Goal: Task Accomplishment & Management: Manage account settings

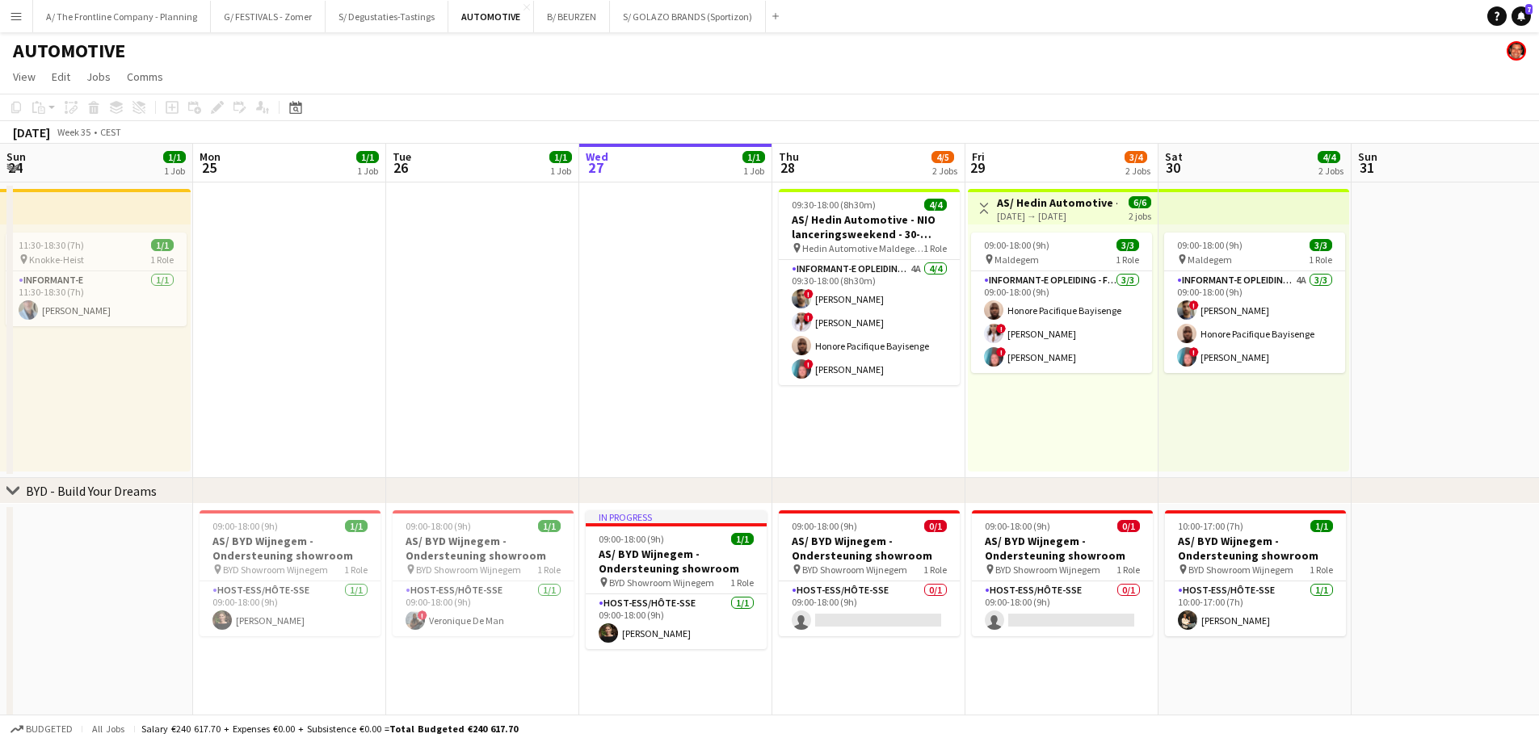
scroll to position [0, 386]
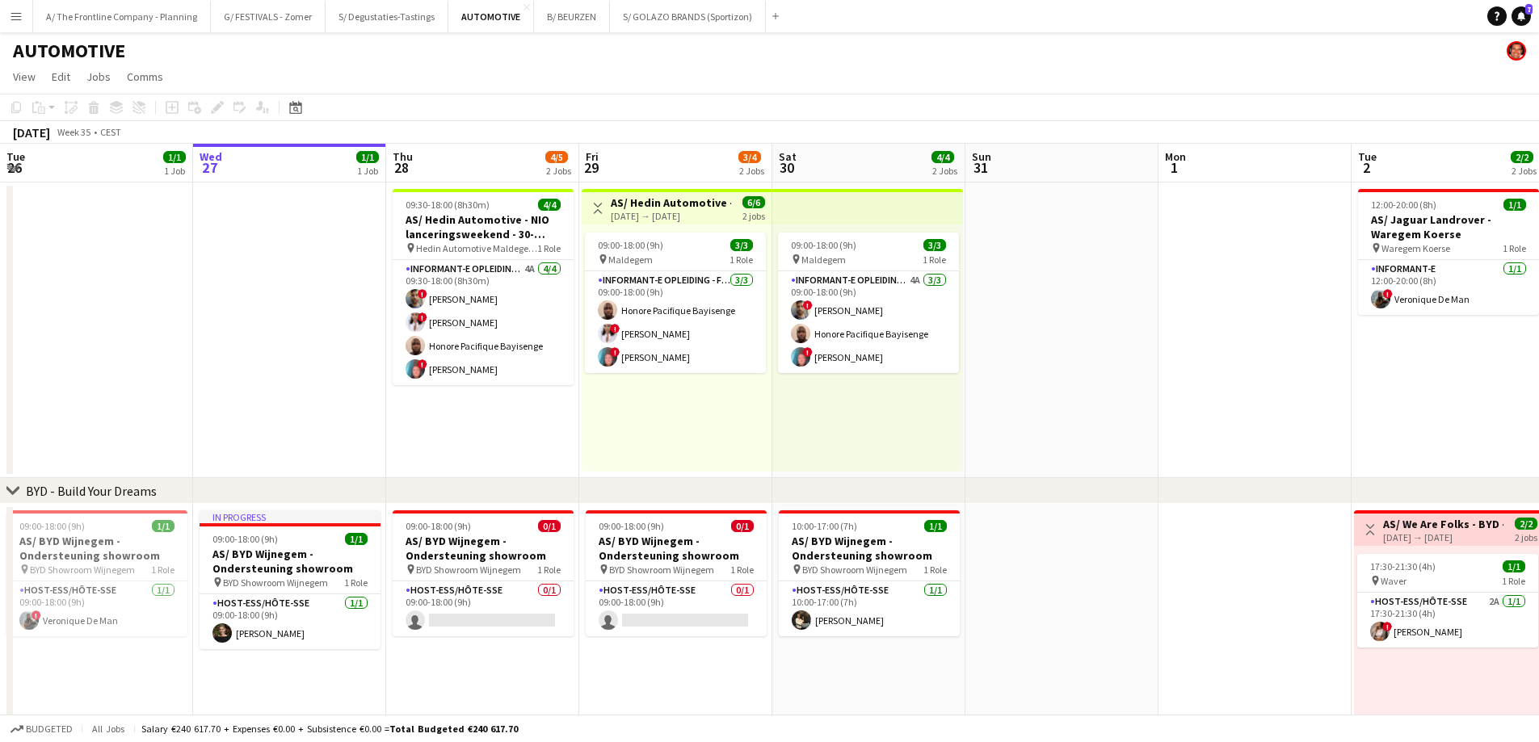
drag, startPoint x: 0, startPoint y: 0, endPoint x: 422, endPoint y: 81, distance: 430.1
click at [422, 81] on app-page-menu "View Day view expanded Day view collapsed Month view Date picker Jump to [DATE]…" at bounding box center [769, 78] width 1539 height 31
click at [560, 19] on button "B/ BEURZEN Close" at bounding box center [572, 17] width 76 height 32
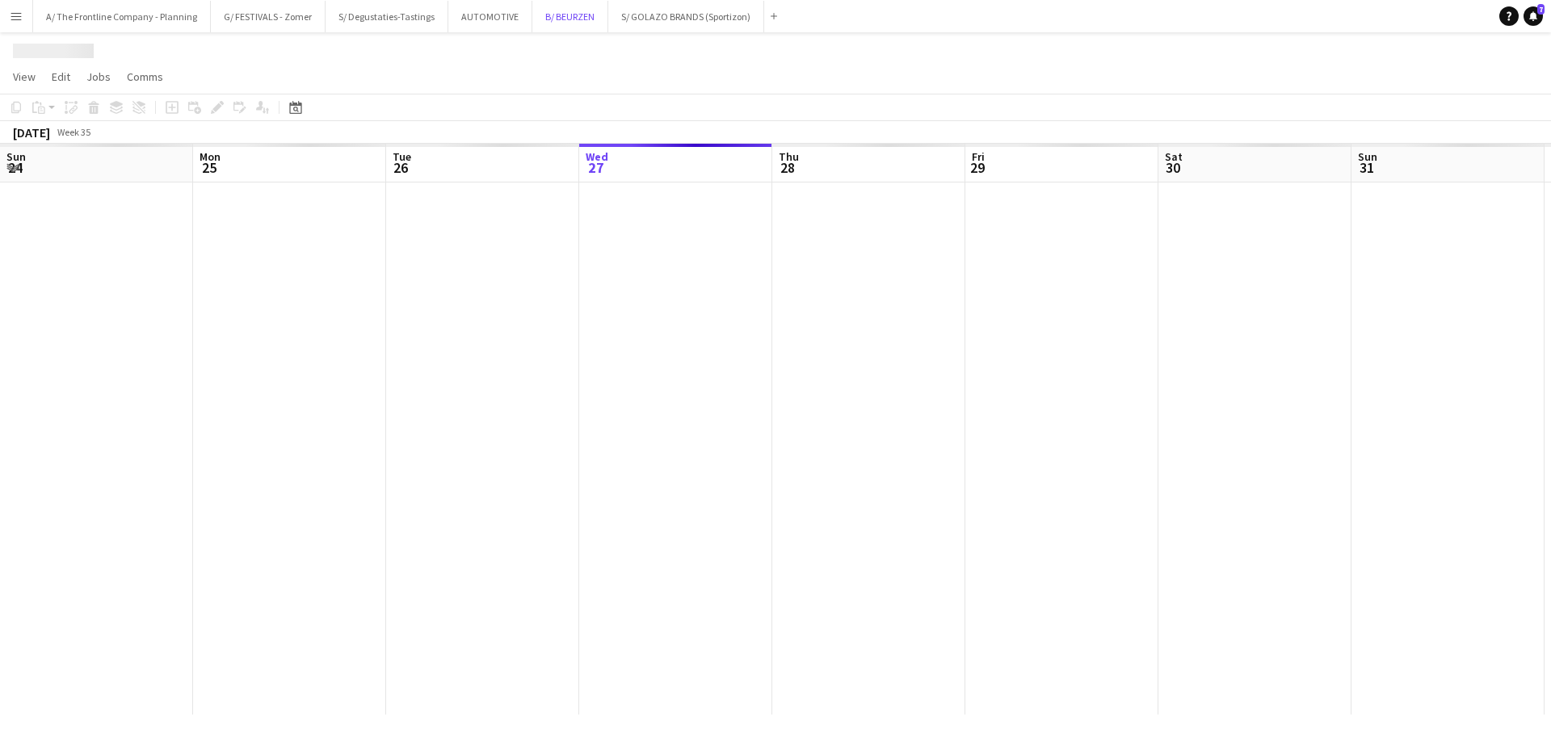
scroll to position [0, 386]
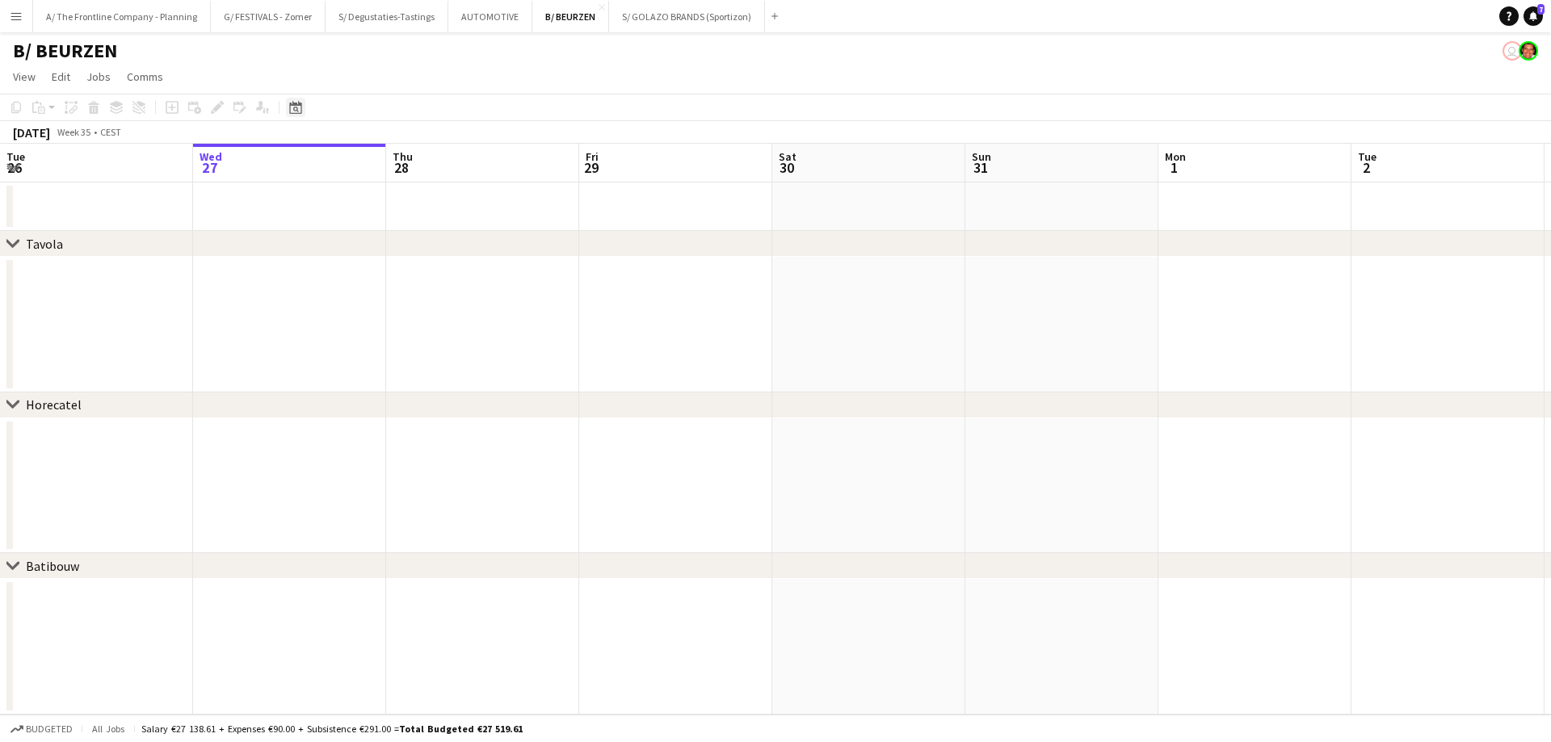
click at [291, 108] on icon "Date picker" at bounding box center [295, 107] width 13 height 13
click at [425, 166] on span "Next month" at bounding box center [426, 163] width 32 height 32
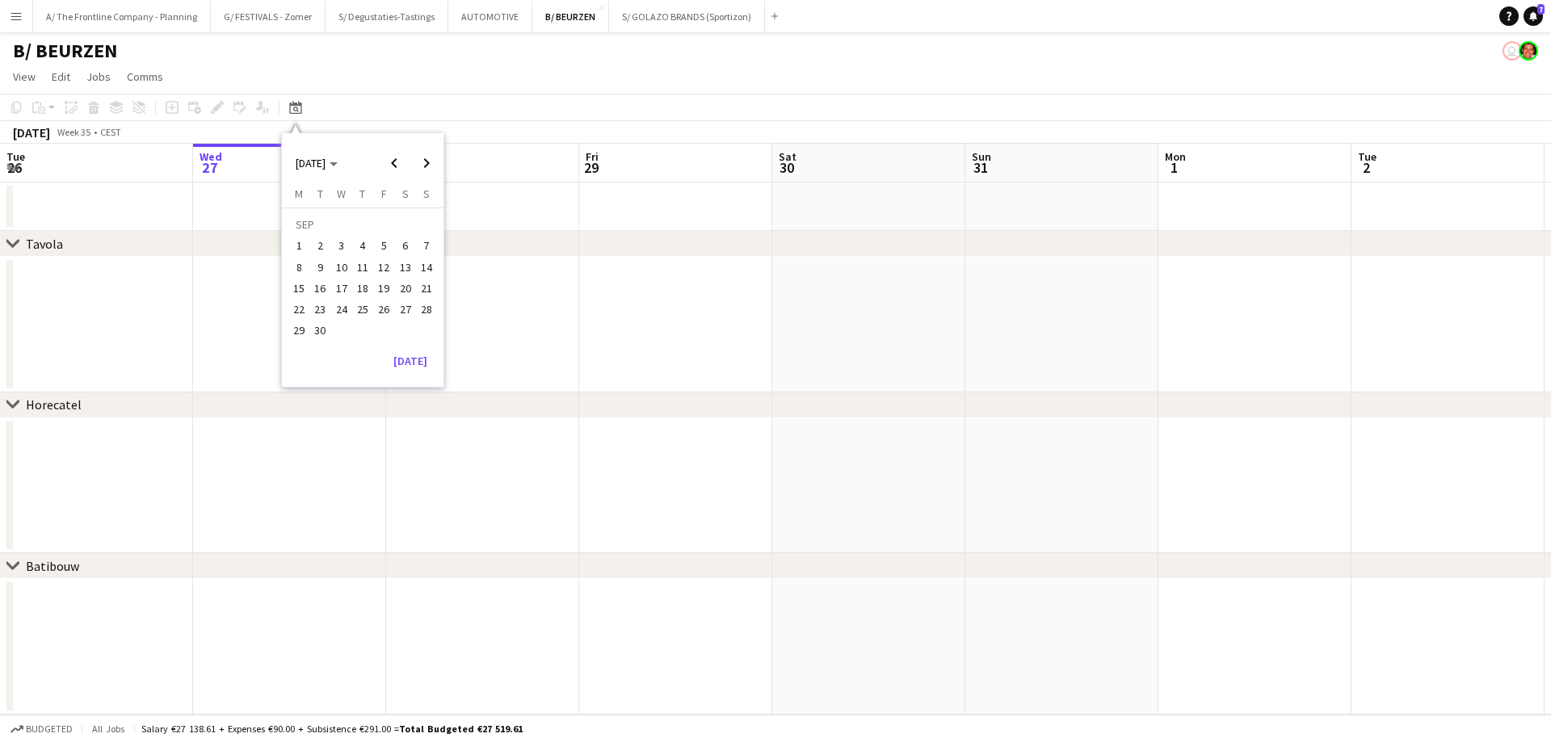
click at [348, 264] on span "10" at bounding box center [341, 267] width 19 height 19
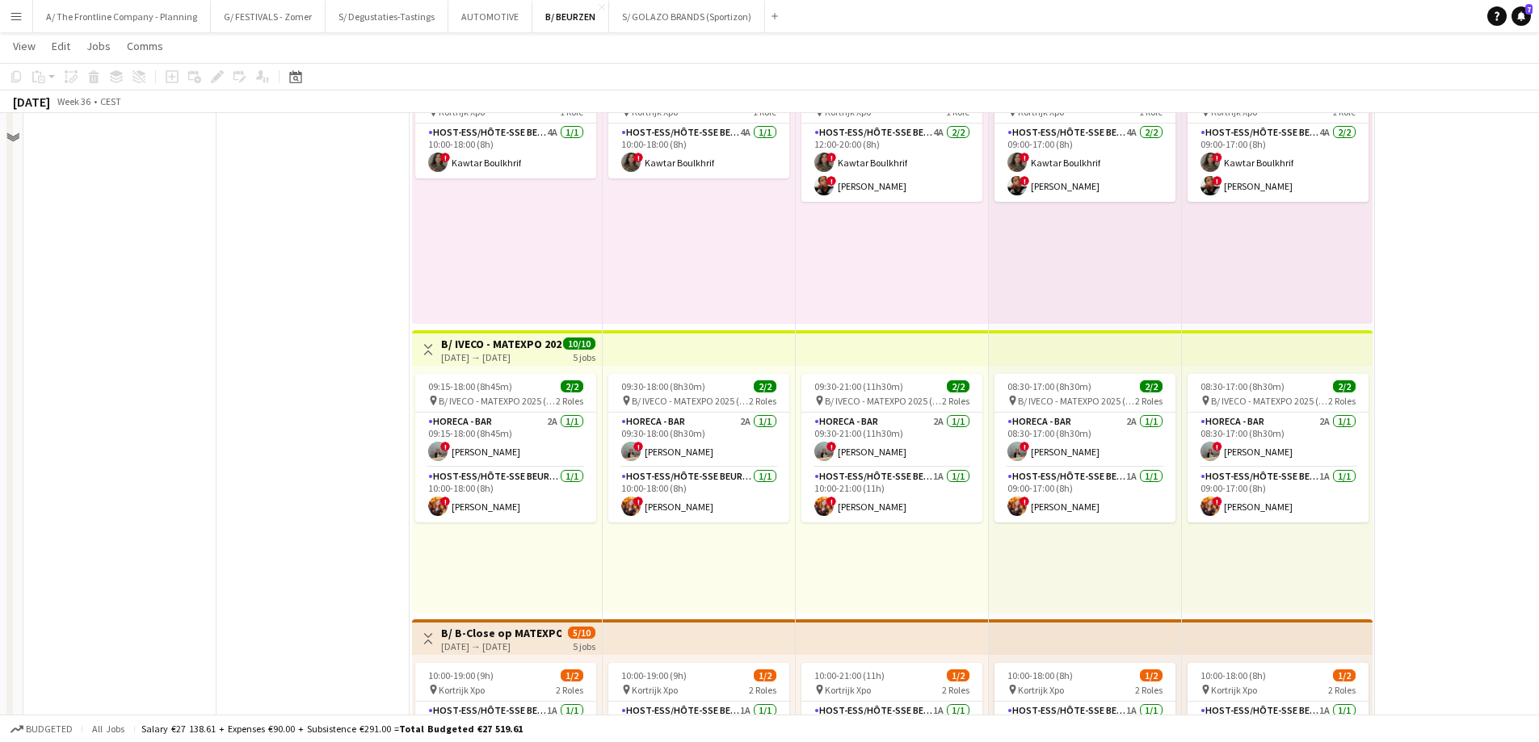
scroll to position [727, 0]
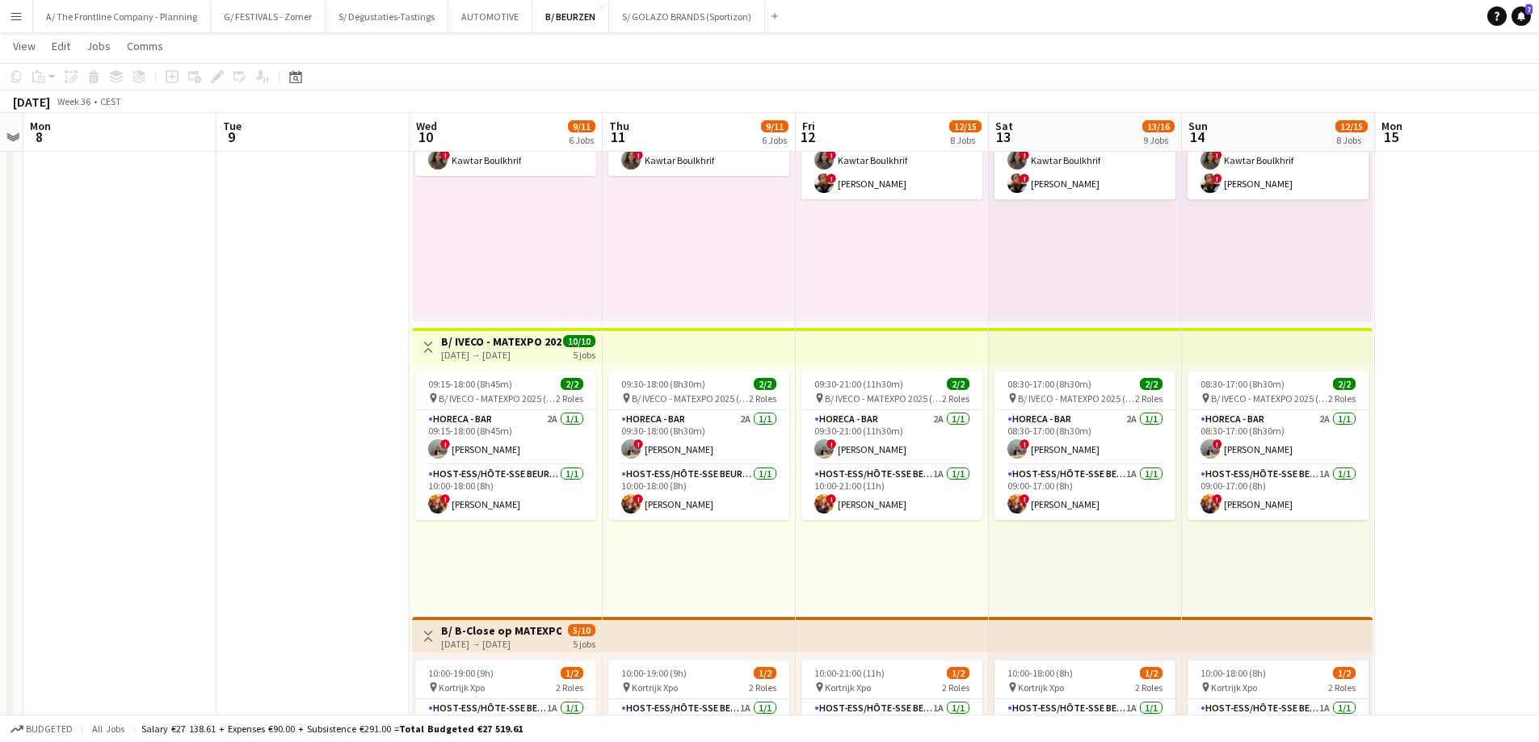
click at [469, 353] on div "[DATE] → [DATE]" at bounding box center [501, 355] width 120 height 12
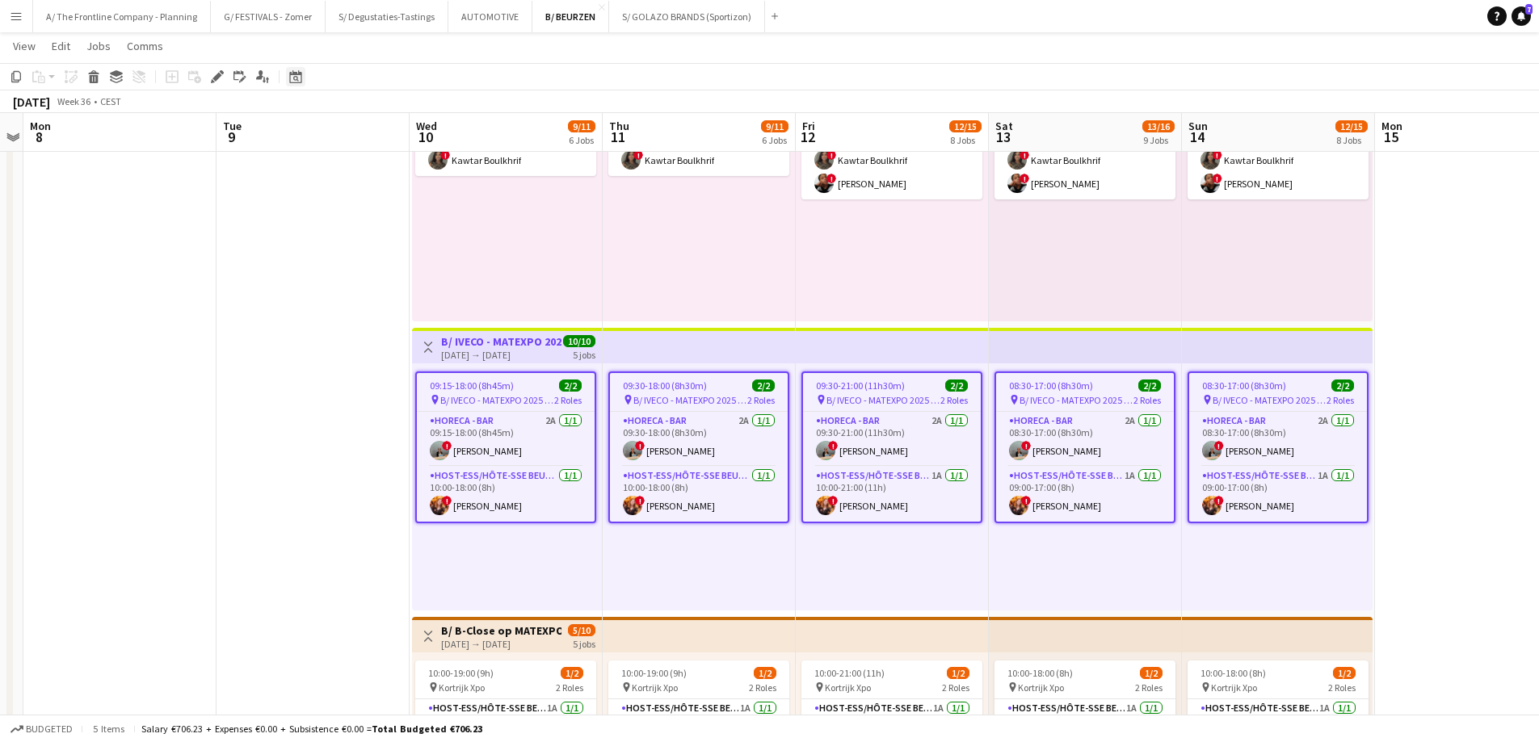
click at [297, 78] on icon at bounding box center [296, 79] width 6 height 6
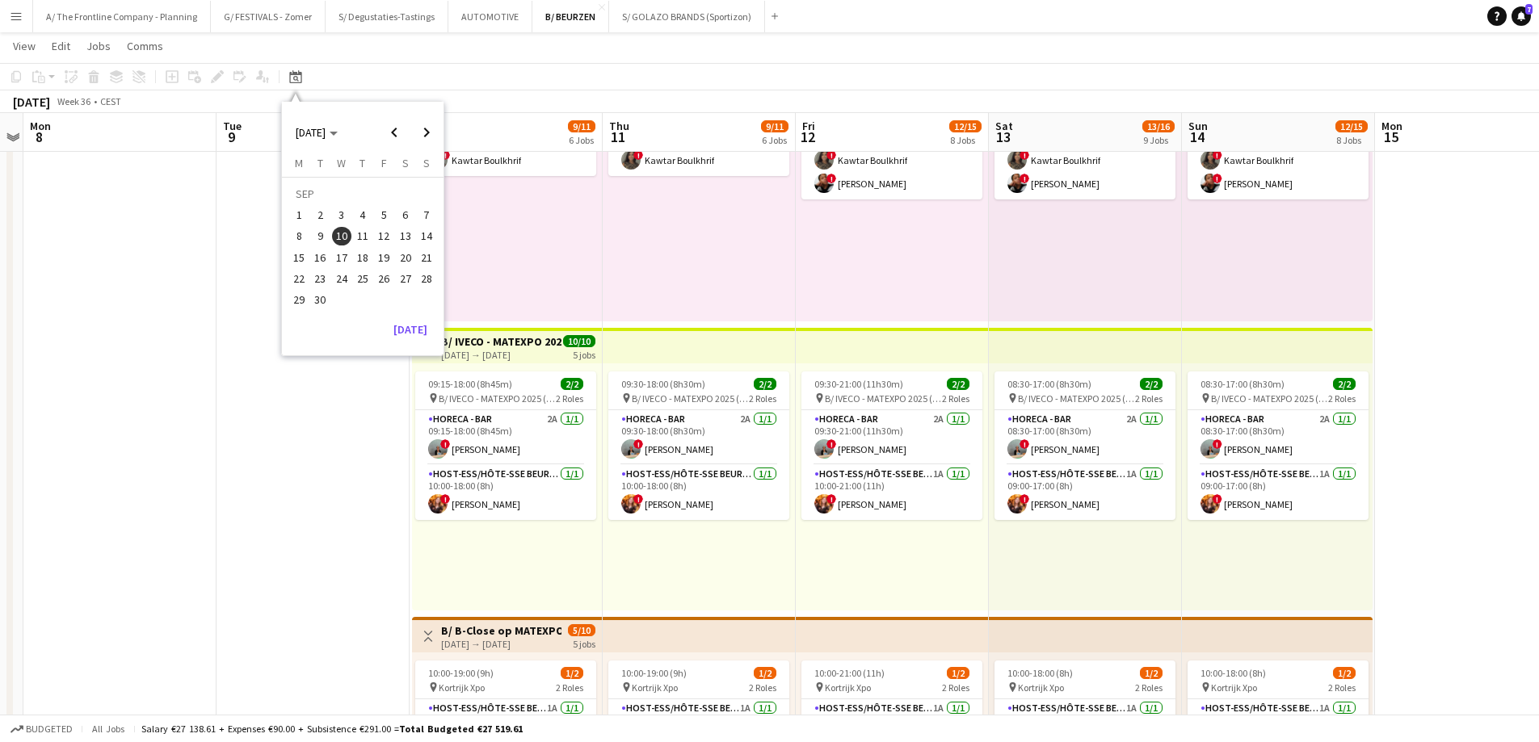
click at [507, 367] on div "09:15-18:00 (8h45m) 2/2 pin B/ IVECO - MATEXPO 2025 (10-14/09) 2 Roles Horeca -…" at bounding box center [507, 487] width 190 height 247
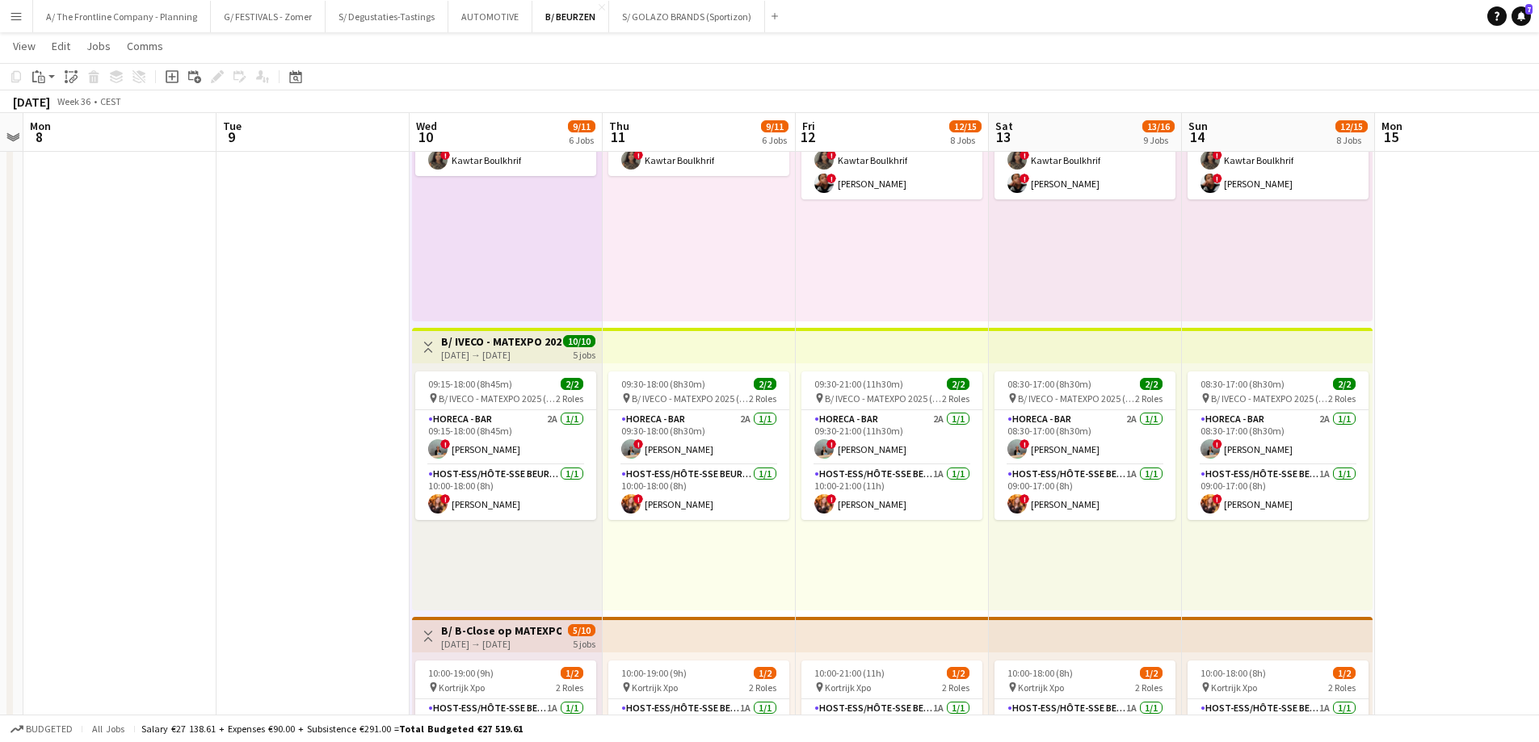
click at [512, 350] on div "[DATE] → [DATE]" at bounding box center [501, 355] width 120 height 12
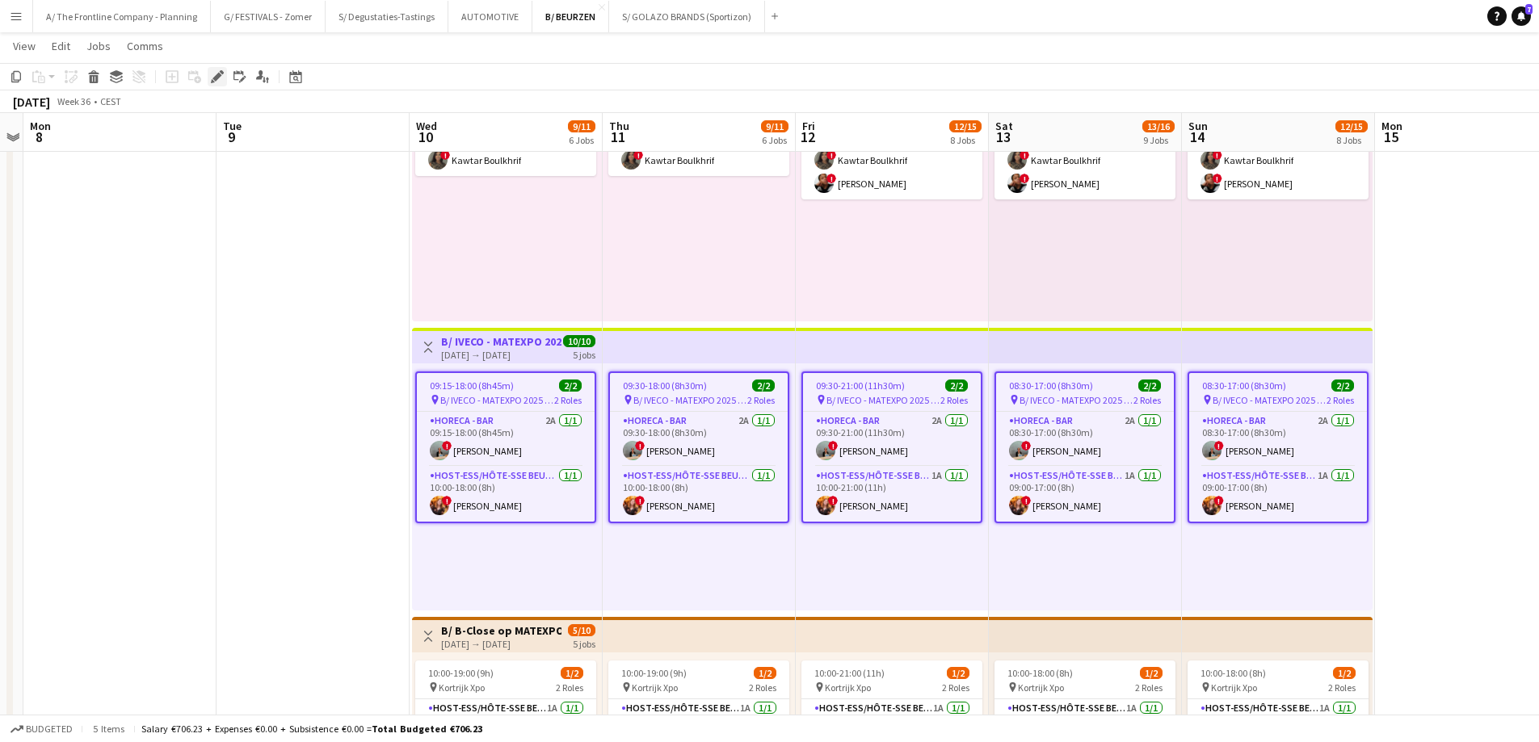
click at [208, 78] on div "Edit" at bounding box center [217, 76] width 19 height 19
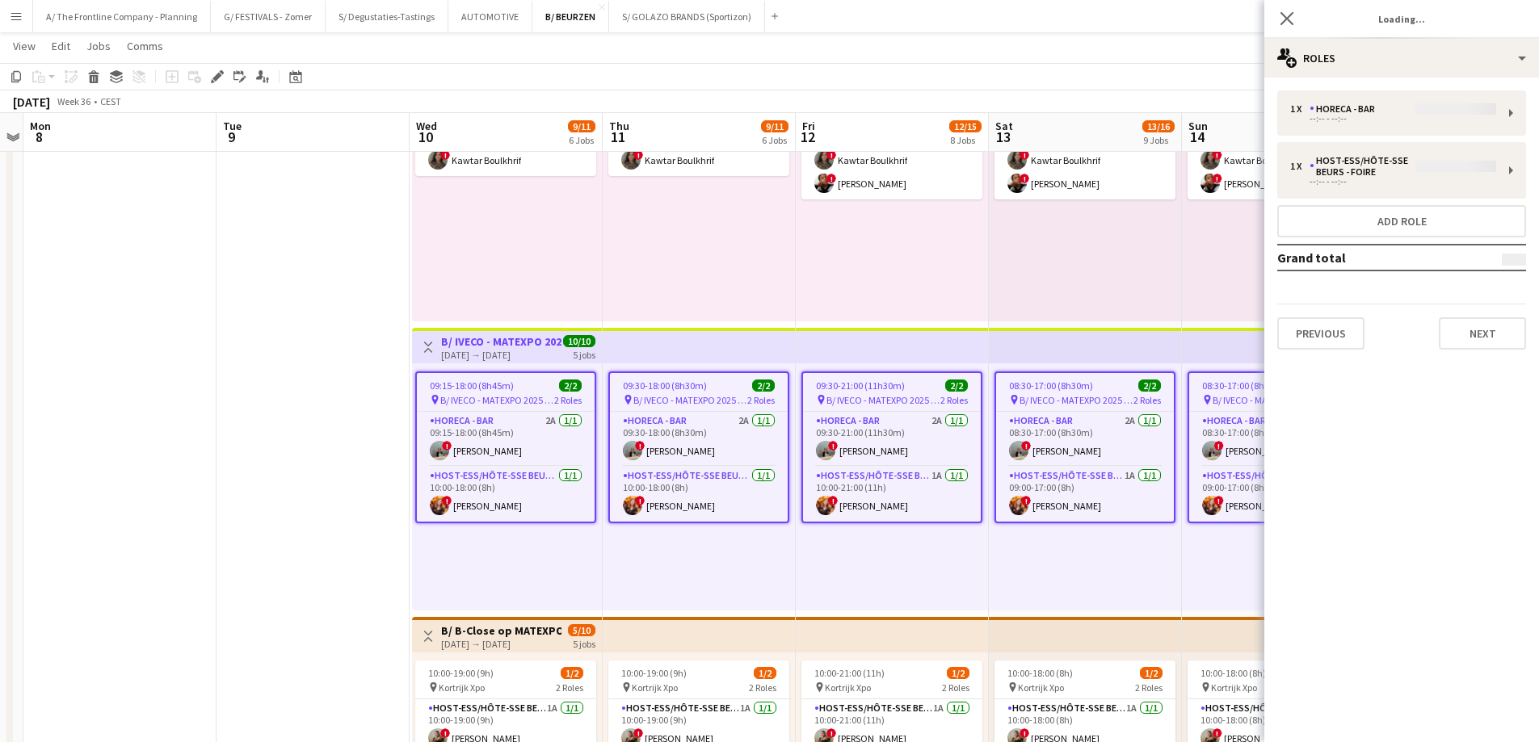
type input "**********"
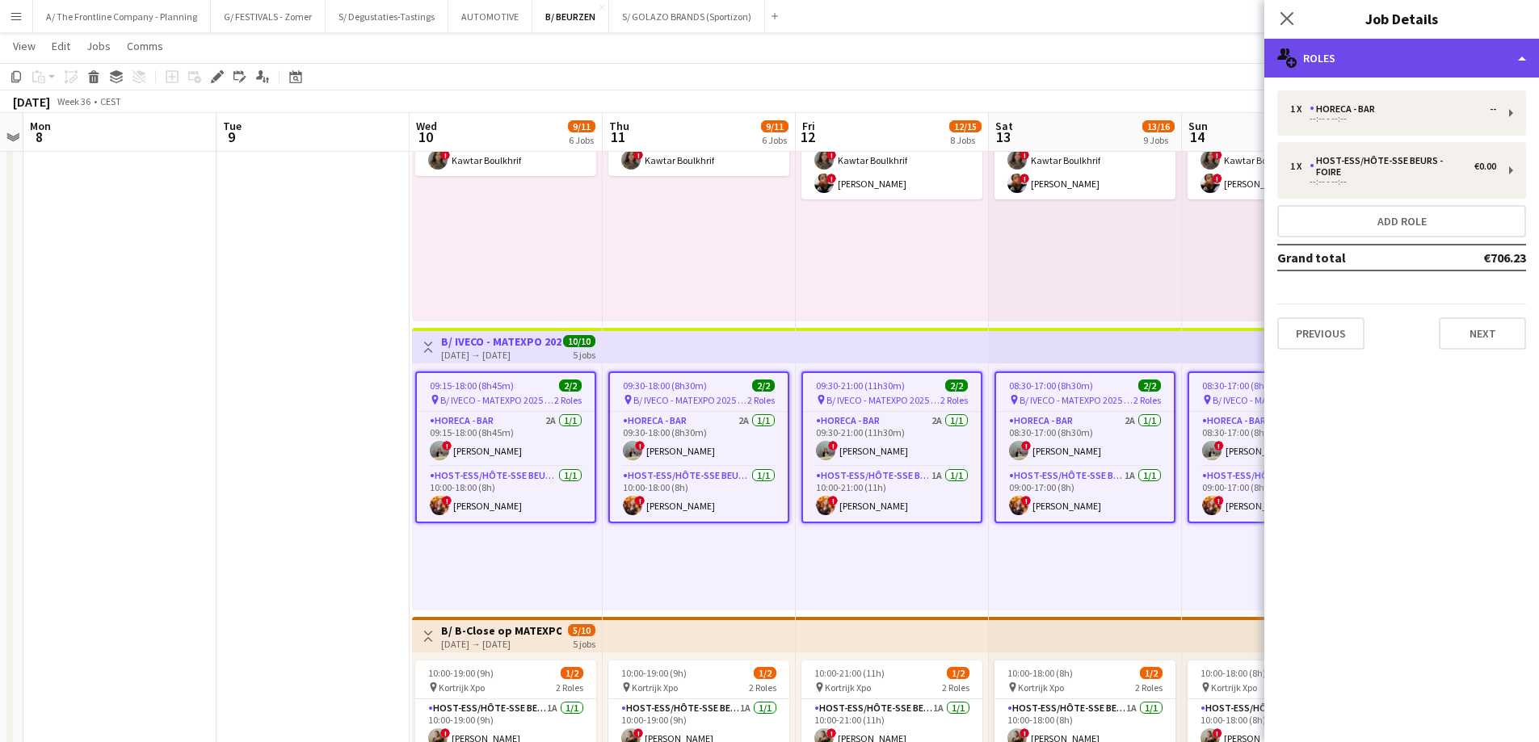
click at [1386, 66] on div "multiple-users-add Roles" at bounding box center [1401, 58] width 275 height 39
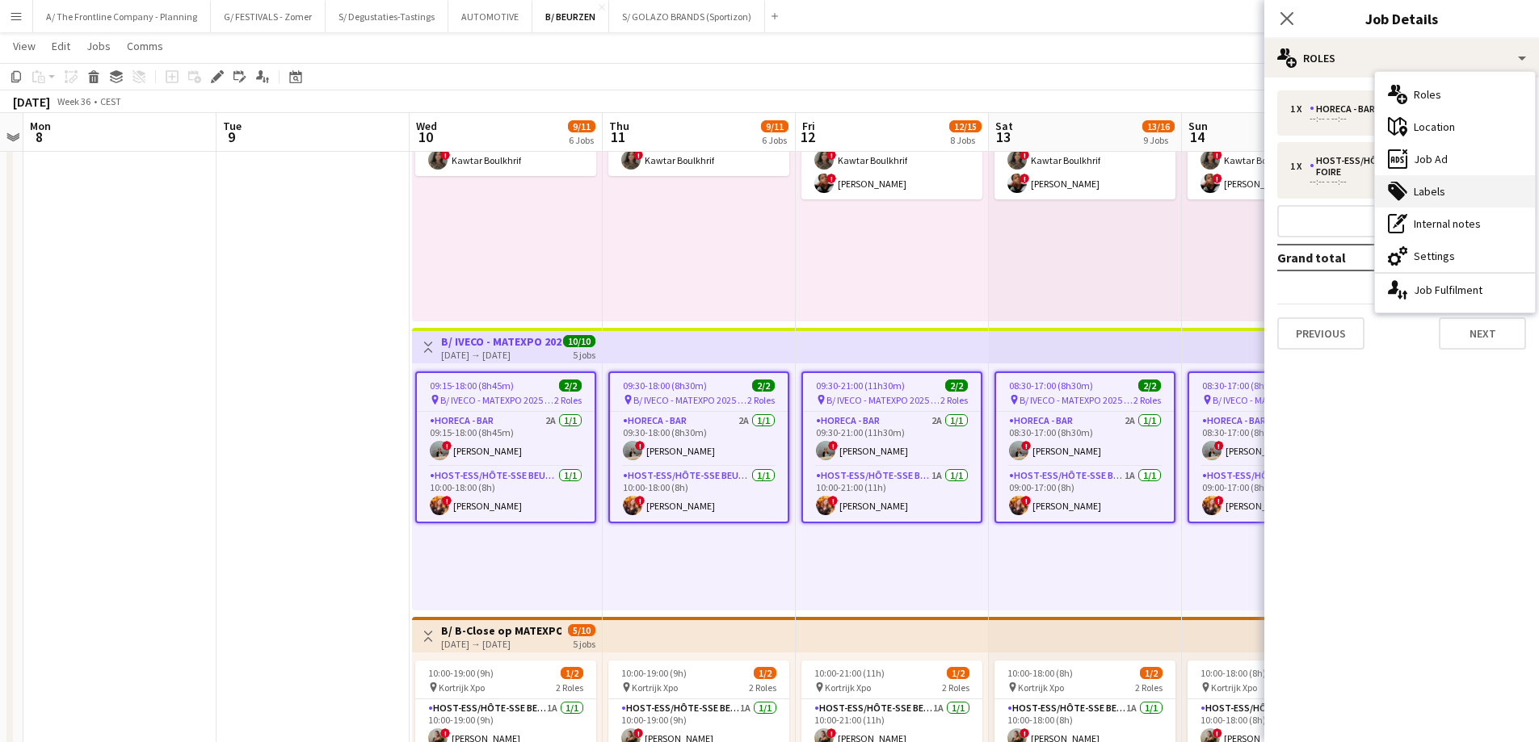
click at [1438, 190] on div "tags-double Labels" at bounding box center [1455, 191] width 160 height 32
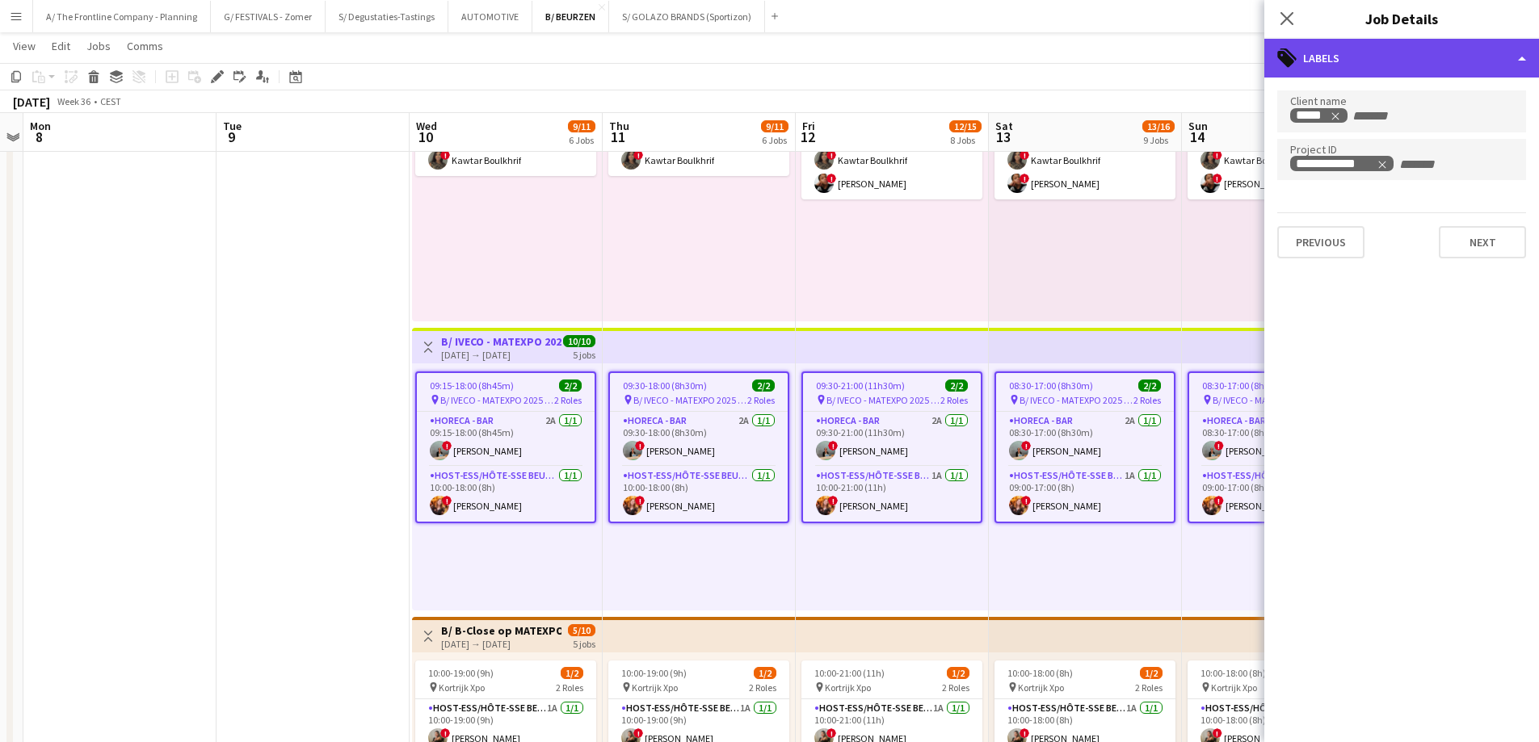
click at [1410, 69] on div "tags-double Labels" at bounding box center [1401, 58] width 275 height 39
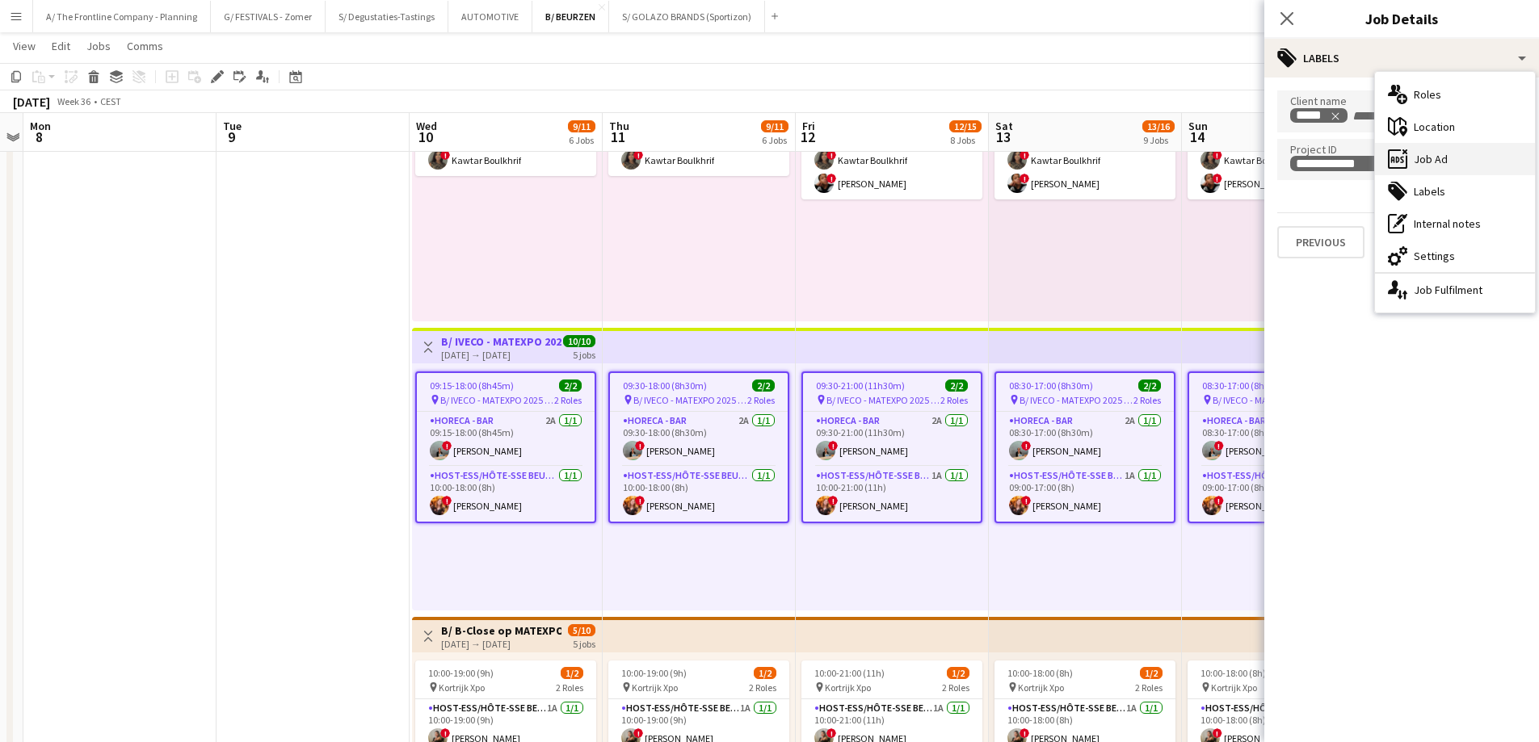
click at [1431, 160] on div "ads-window Job Ad" at bounding box center [1455, 159] width 160 height 32
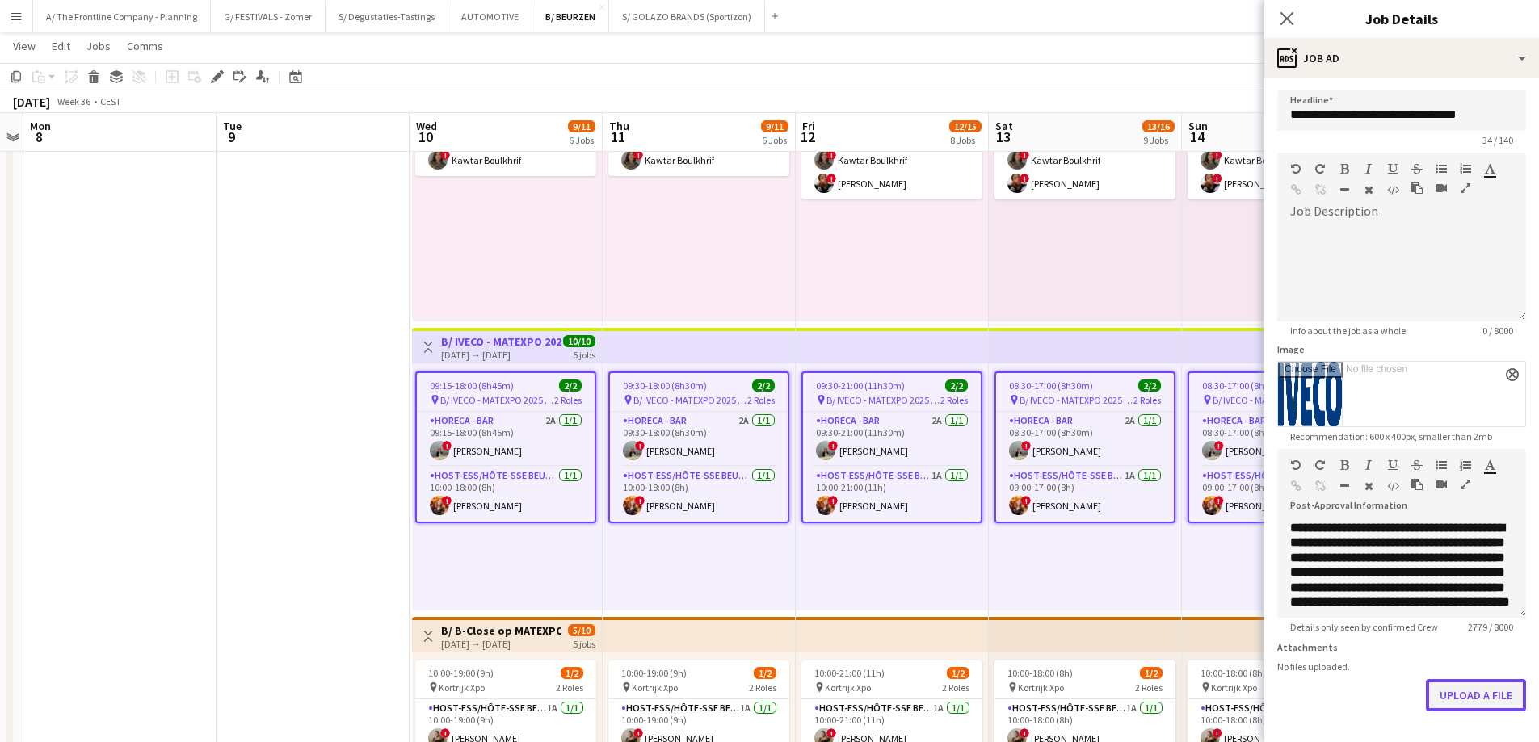
click at [1476, 700] on button "Upload a file" at bounding box center [1476, 695] width 100 height 32
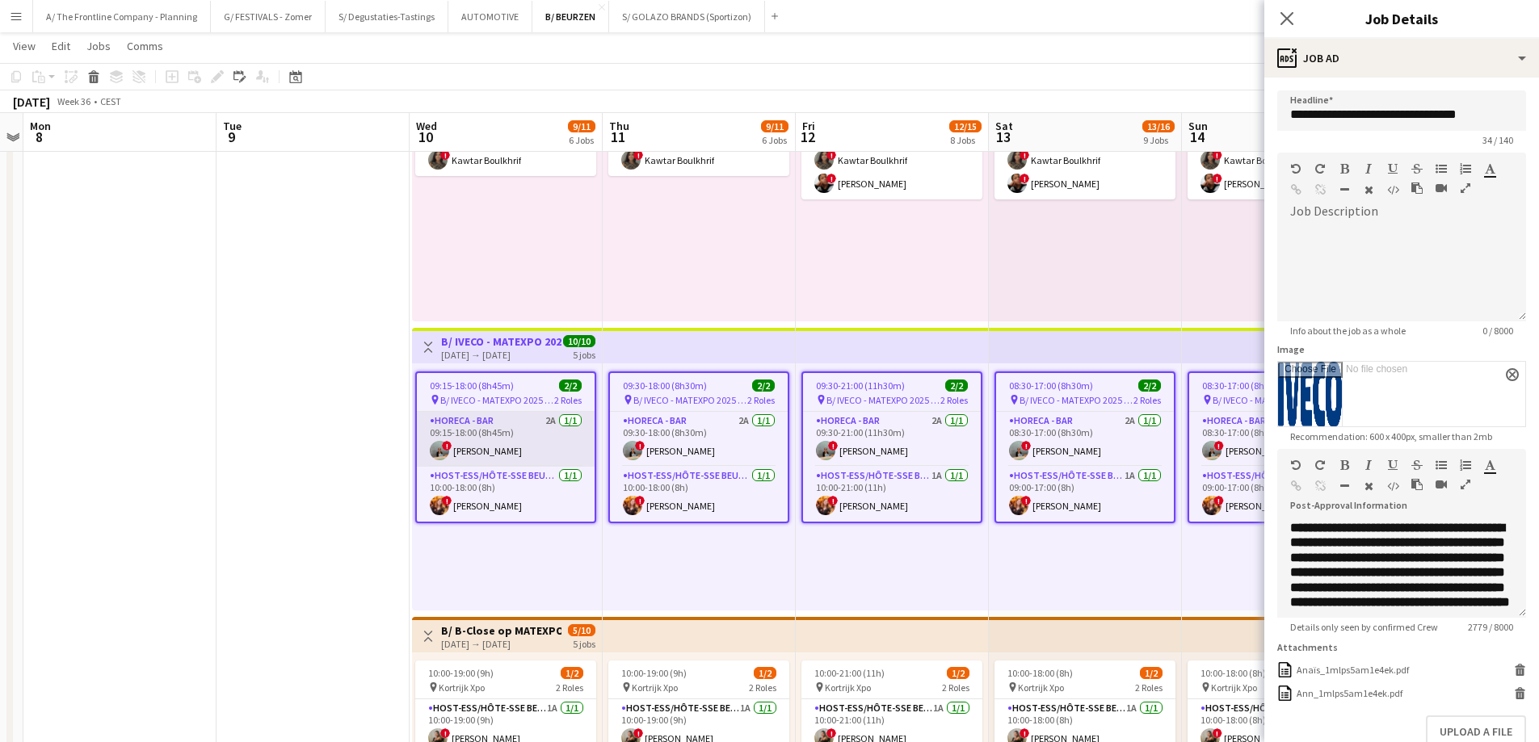
click at [493, 448] on app-card-role "Horeca - Bar 2A [DATE] 09:15-18:00 (8h45m) ! [PERSON_NAME] Wijnendaele" at bounding box center [506, 439] width 178 height 55
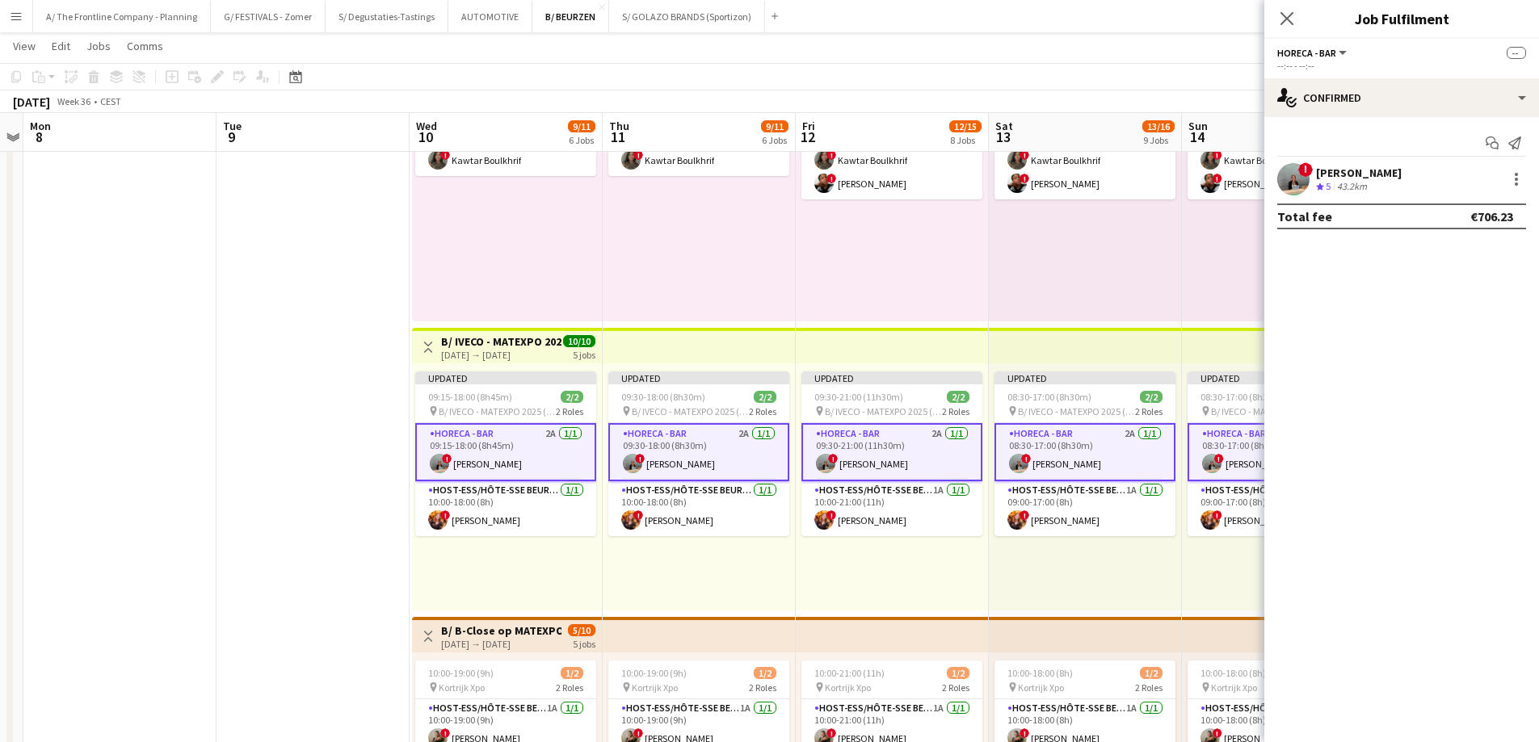
click at [1399, 182] on div "Crew rating 5 43.2km" at bounding box center [1359, 187] width 86 height 14
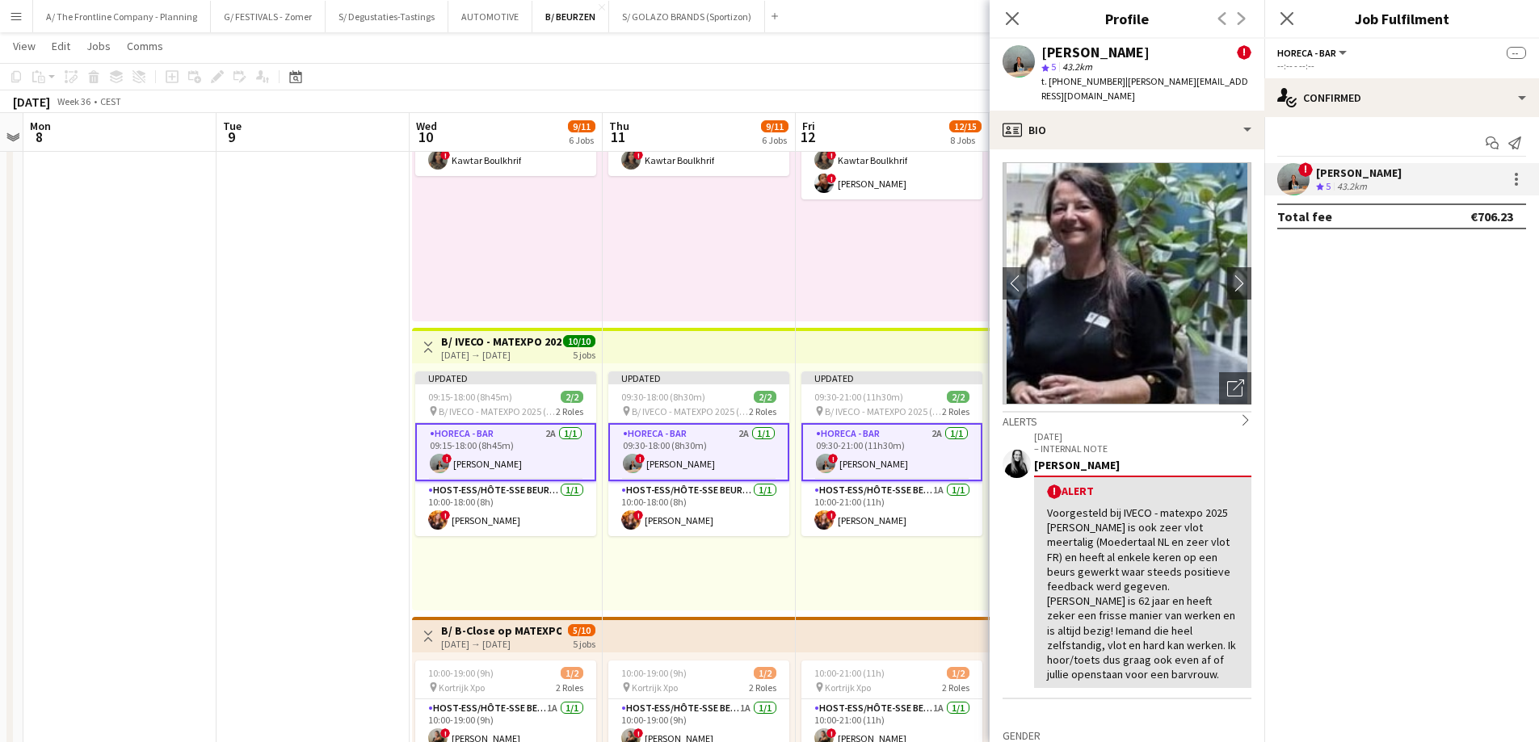
click at [1095, 82] on span "t. [PHONE_NUMBER]" at bounding box center [1083, 81] width 84 height 12
copy span "320494102744"
click at [481, 517] on app-card-role "Host-ess/Hôte-sse Beurs - Foire [DATE] 10:00-18:00 (8h) ! [PERSON_NAME]" at bounding box center [505, 508] width 181 height 55
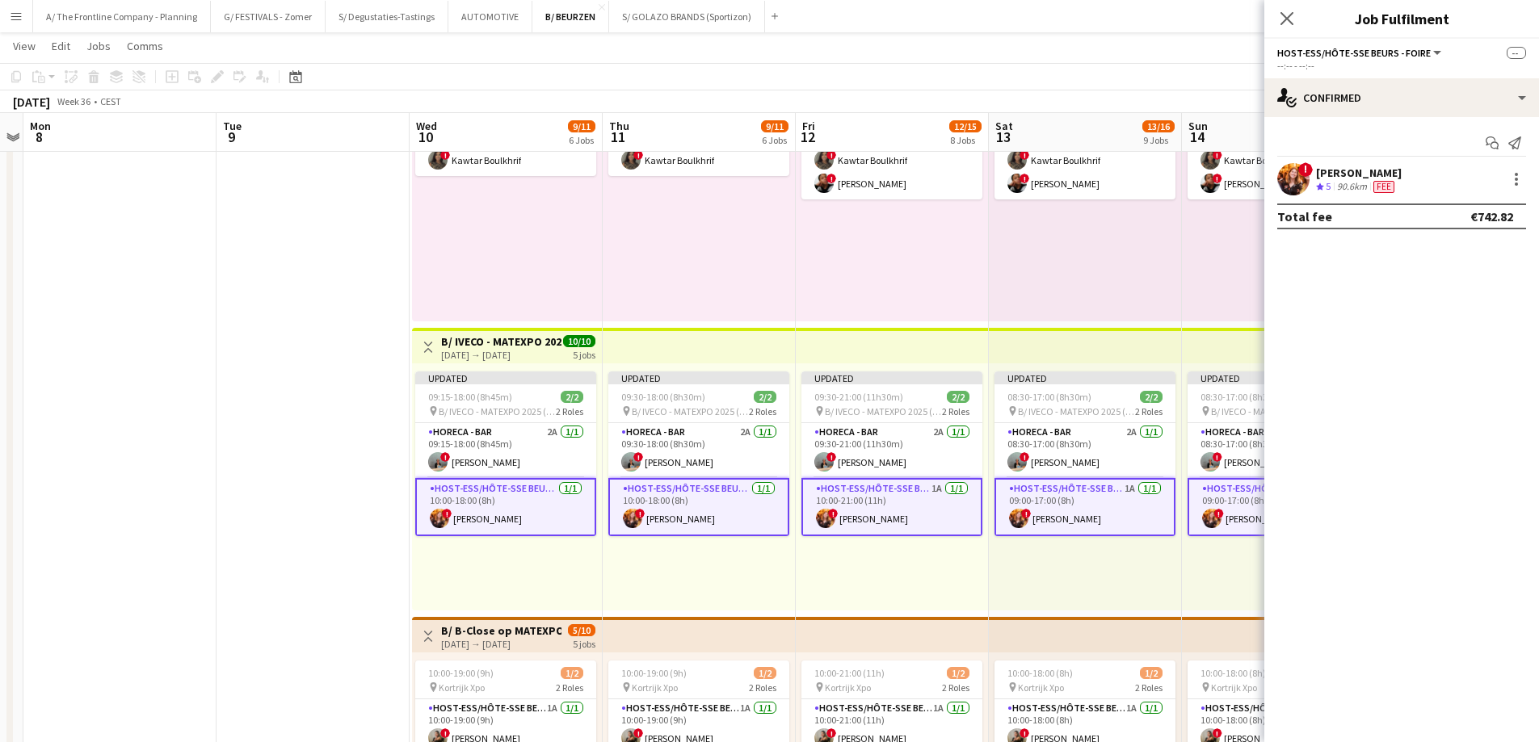
click at [1332, 177] on div "[PERSON_NAME]" at bounding box center [1359, 173] width 86 height 15
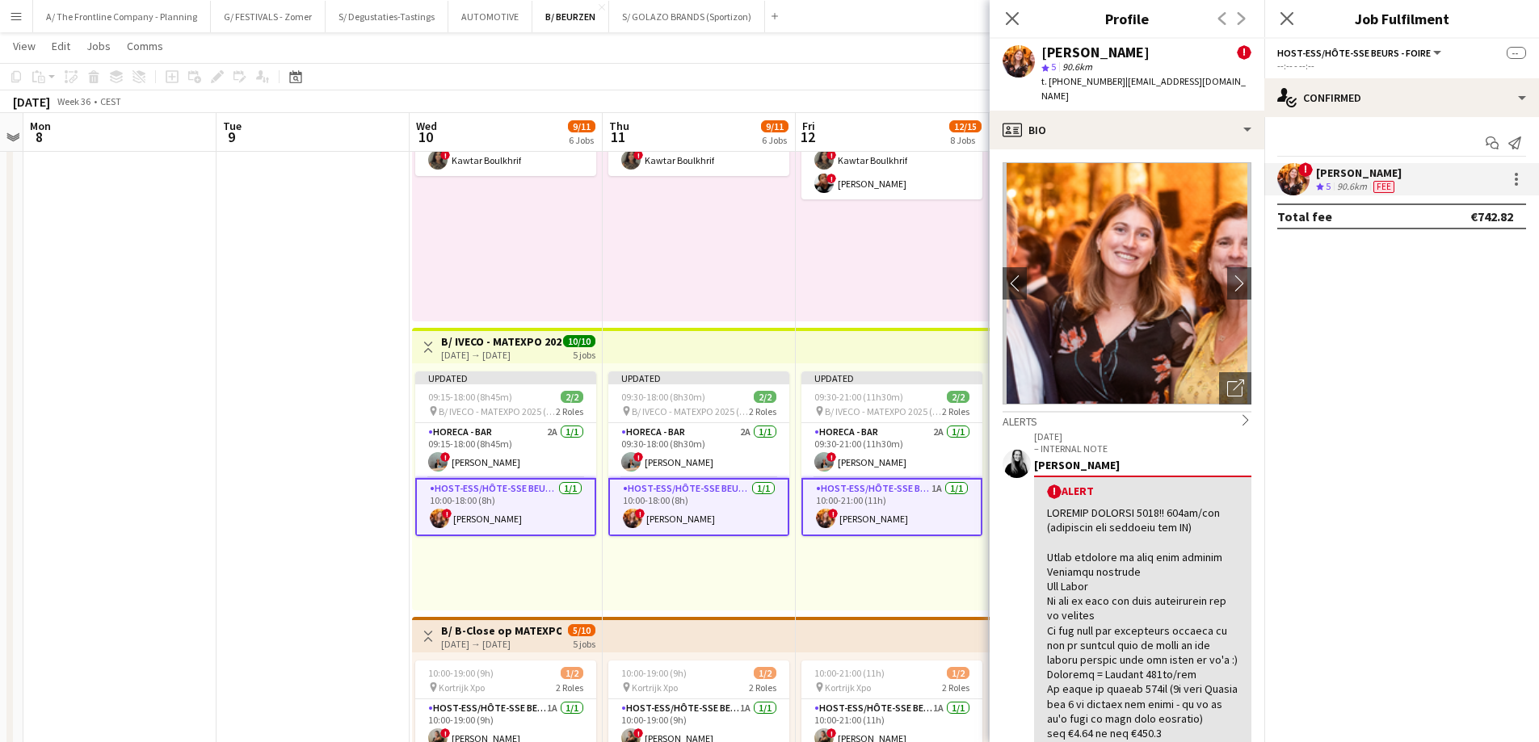
click at [1091, 78] on span "t. [PHONE_NUMBER]" at bounding box center [1083, 81] width 84 height 12
copy span "32471431198"
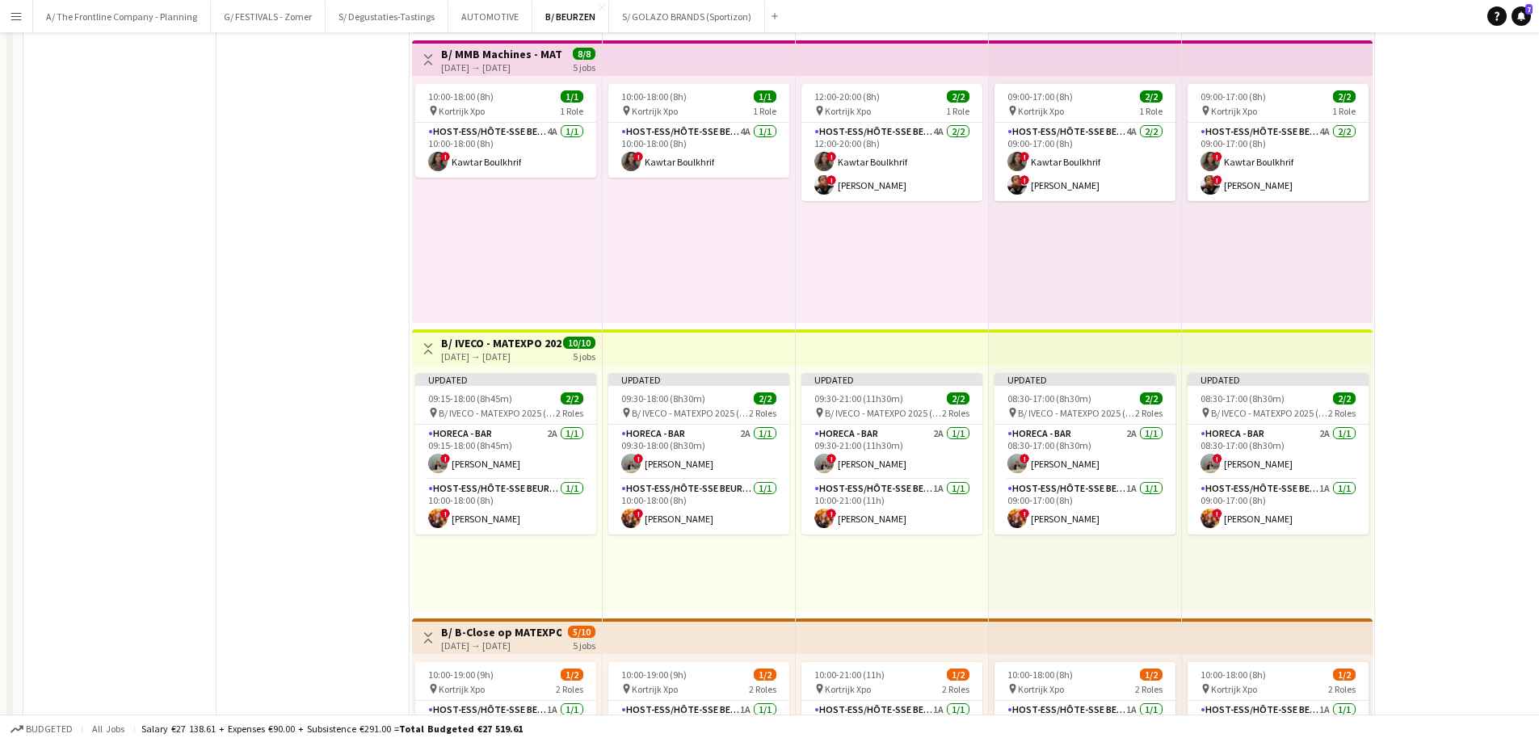
scroll to position [0, 0]
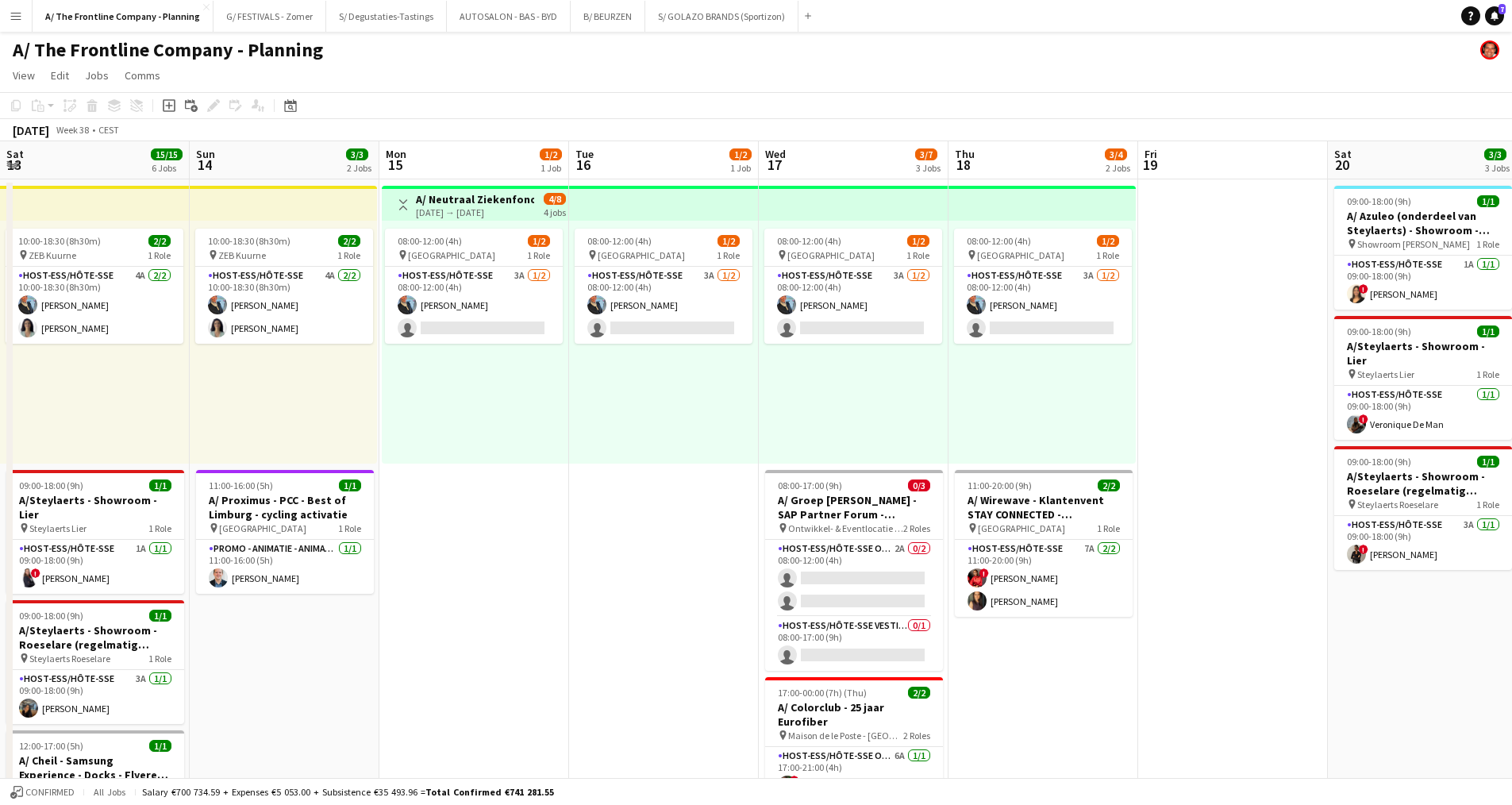
scroll to position [0, 436]
